Goal: Information Seeking & Learning: Find specific fact

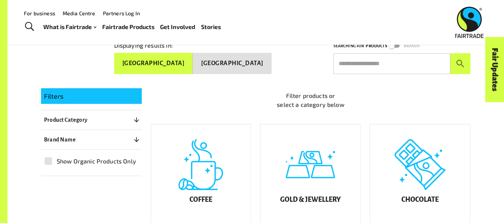
scroll to position [102, 0]
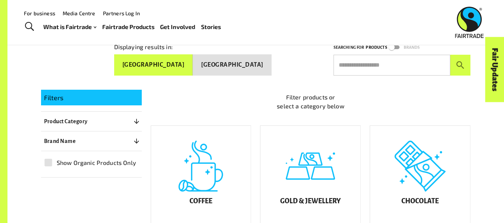
click at [399, 68] on input "text" at bounding box center [392, 65] width 117 height 21
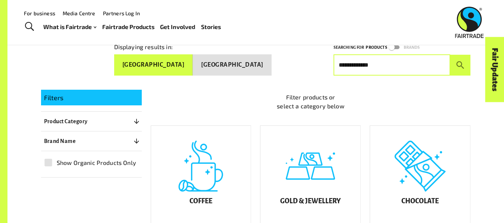
click at [450, 55] on button "submit" at bounding box center [460, 65] width 21 height 21
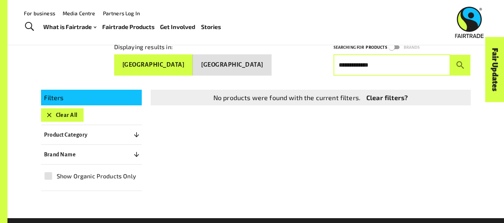
click at [450, 55] on button "submit" at bounding box center [460, 65] width 21 height 21
type input "*"
click at [450, 55] on button "submit" at bounding box center [460, 65] width 21 height 21
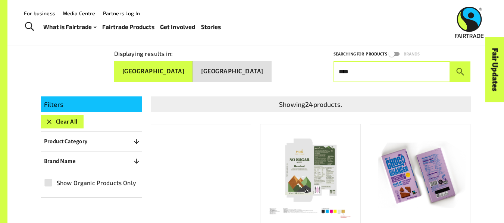
scroll to position [93, 0]
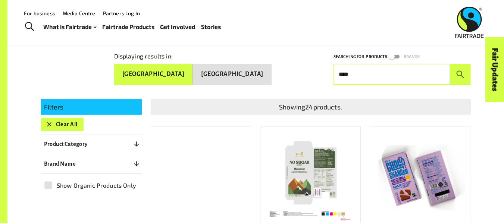
click at [392, 76] on input "****" at bounding box center [392, 74] width 117 height 21
type input "*"
click at [450, 64] on button "submit" at bounding box center [460, 74] width 21 height 21
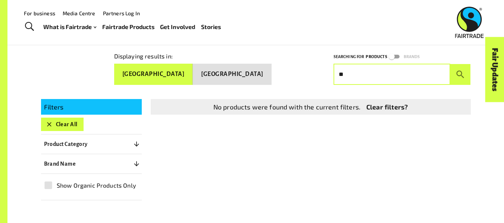
type input "*"
type input "****"
click at [450, 64] on button "submit" at bounding box center [460, 74] width 21 height 21
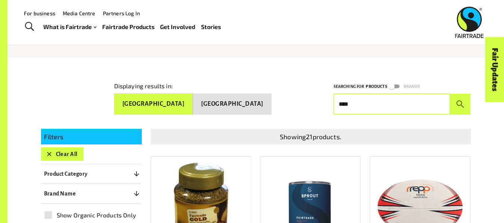
scroll to position [0, 0]
